Goal: Task Accomplishment & Management: Manage account settings

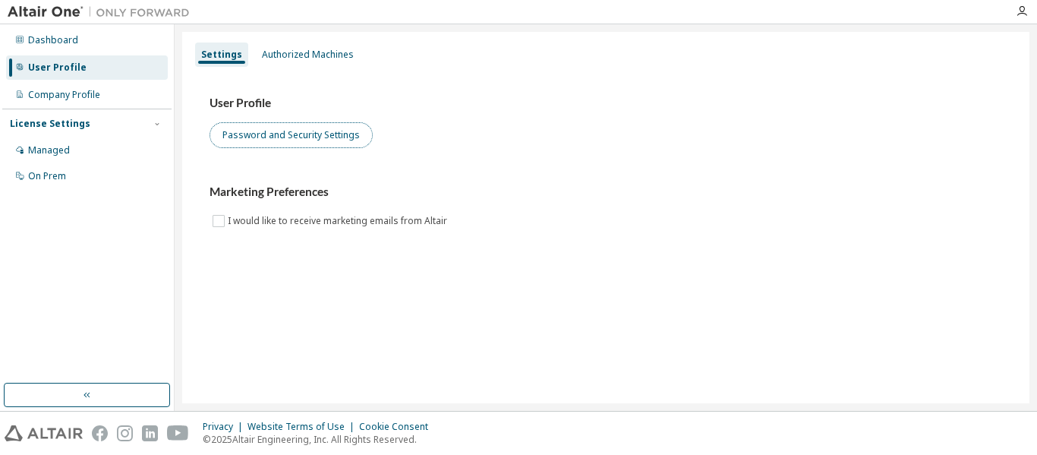
click at [295, 135] on button "Password and Security Settings" at bounding box center [291, 135] width 163 height 26
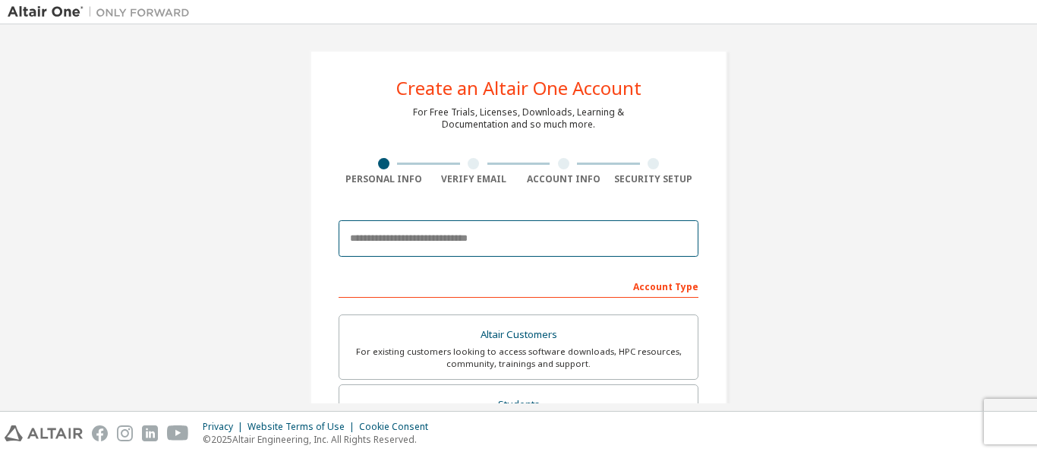
click at [458, 245] on input "email" at bounding box center [519, 238] width 360 height 36
type input "**********"
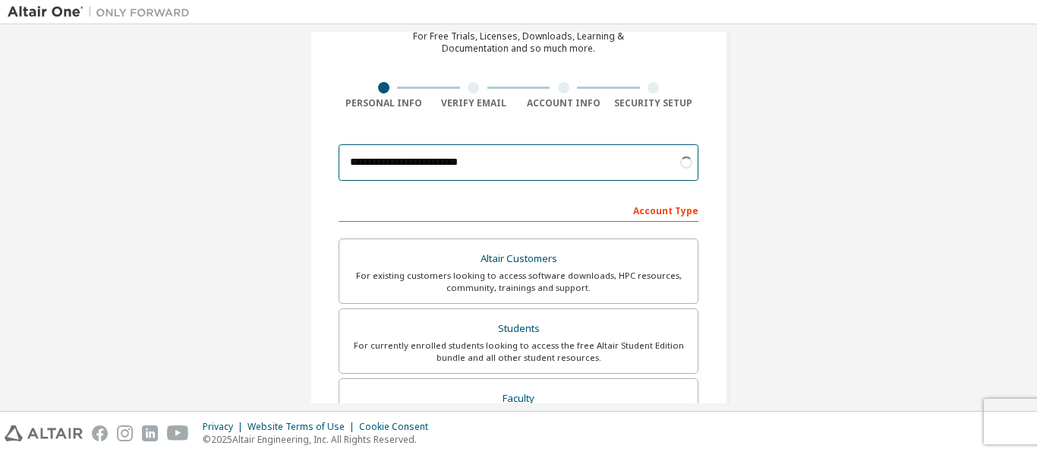
click at [462, 171] on input "**********" at bounding box center [519, 162] width 360 height 36
